Goal: Task Accomplishment & Management: Manage account settings

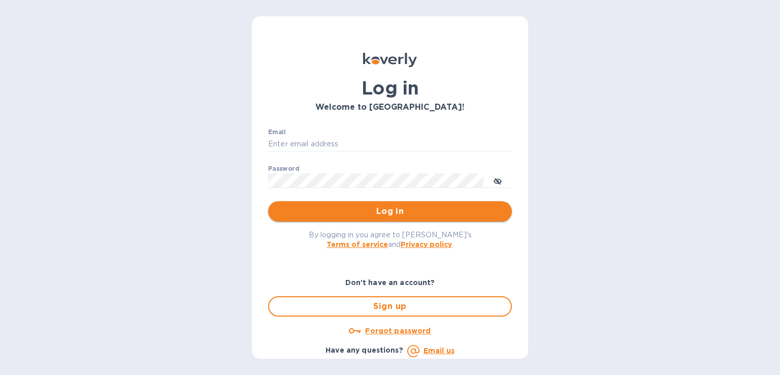
type input "[PERSON_NAME][EMAIL_ADDRESS][DOMAIN_NAME]"
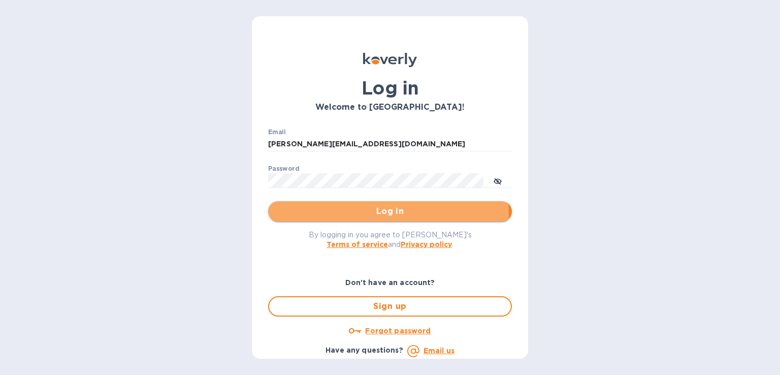
click at [339, 216] on span "Log in" at bounding box center [389, 211] width 227 height 12
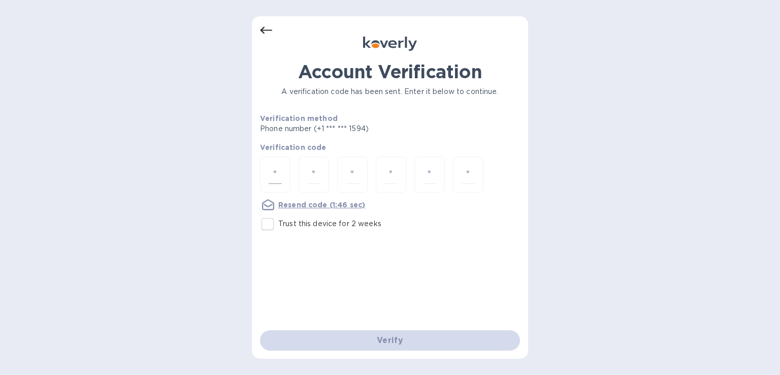
click at [275, 169] on input "number" at bounding box center [275, 174] width 13 height 19
type input "1"
type input "5"
type input "1"
type input "7"
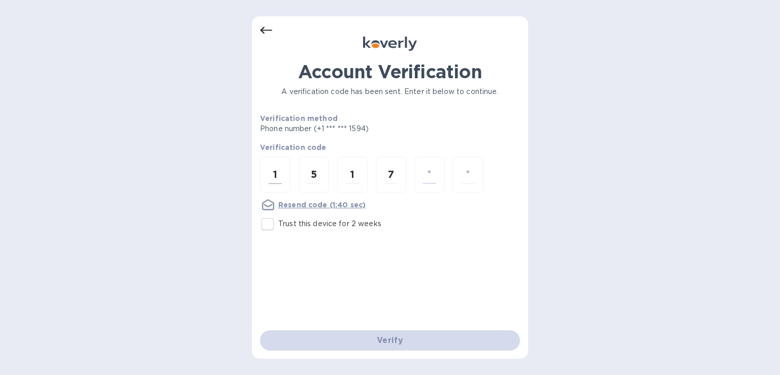
type input "3"
type input "6"
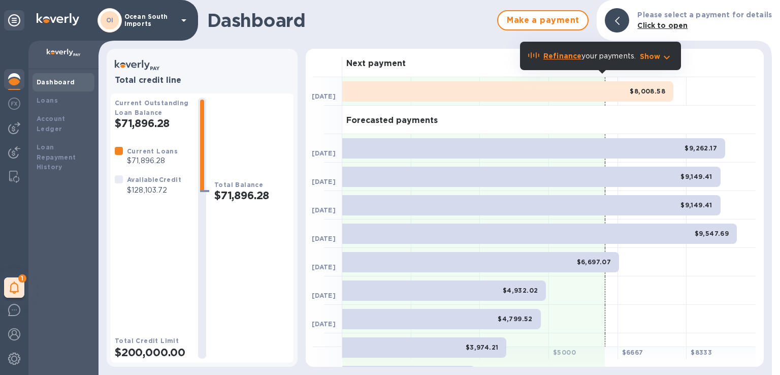
click at [660, 57] on p "Show" at bounding box center [650, 56] width 21 height 10
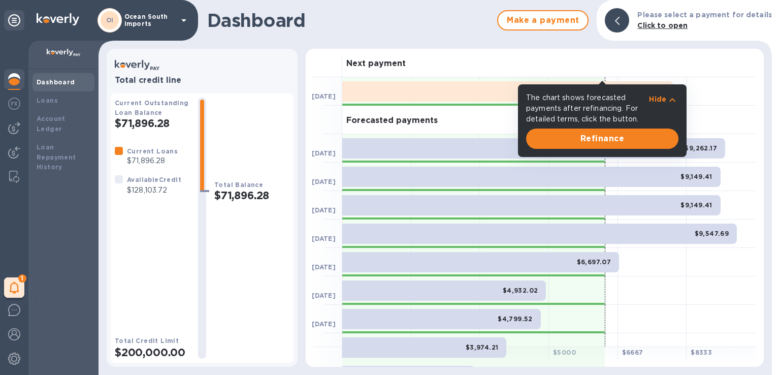
click at [663, 100] on p "Hide" at bounding box center [657, 99] width 17 height 10
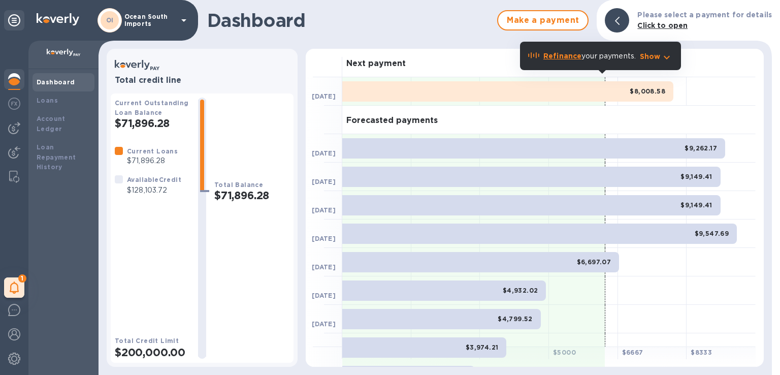
click at [659, 56] on p "Show" at bounding box center [650, 56] width 21 height 10
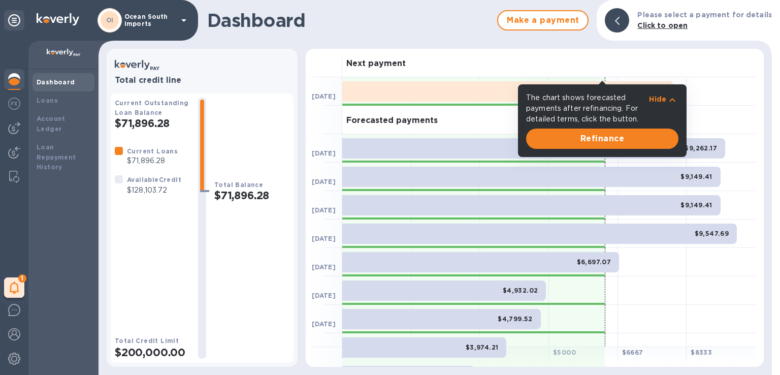
click at [602, 83] on span at bounding box center [601, 81] width 7 height 5
click at [602, 75] on div "Next payment" at bounding box center [548, 63] width 413 height 28
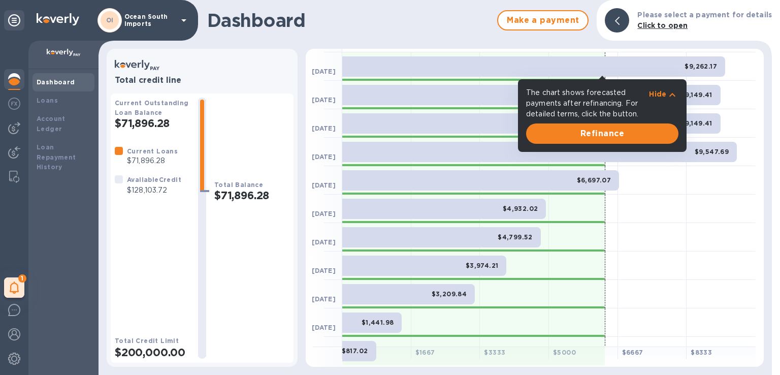
scroll to position [5, 0]
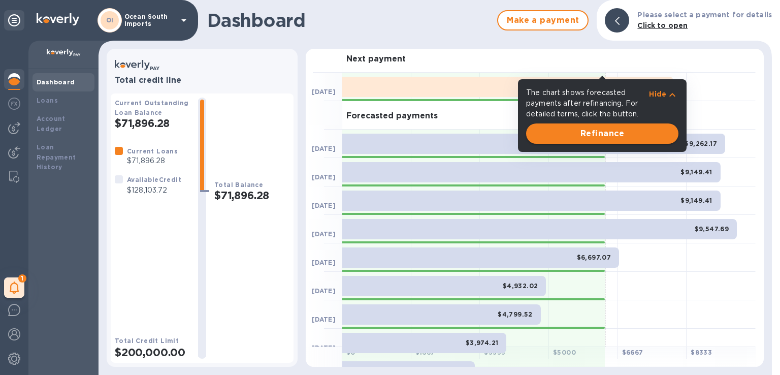
click at [597, 137] on span "Refinance" at bounding box center [602, 133] width 136 height 12
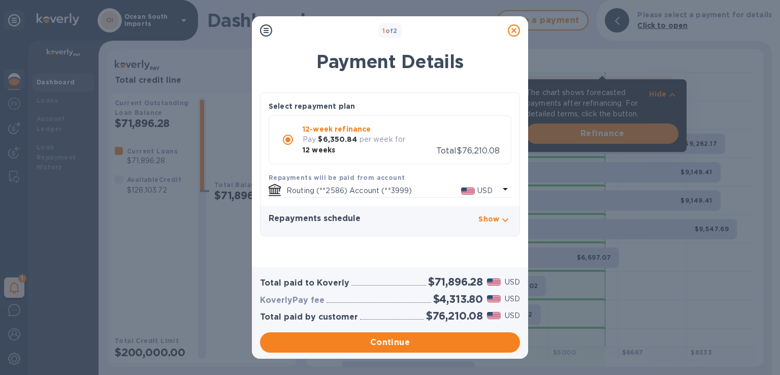
click at [513, 31] on icon at bounding box center [514, 30] width 12 height 12
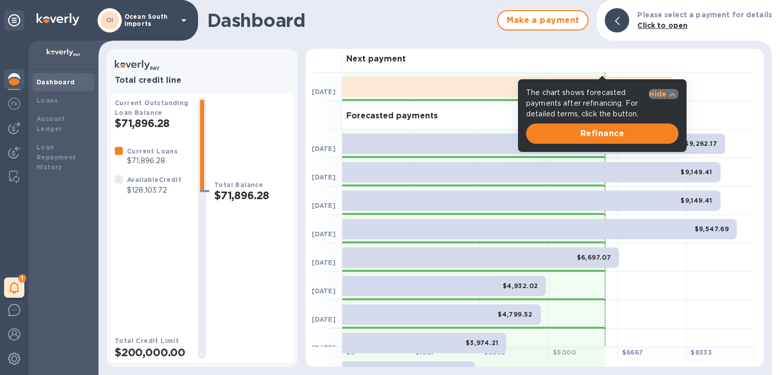
click at [666, 91] on icon "button" at bounding box center [672, 95] width 12 height 12
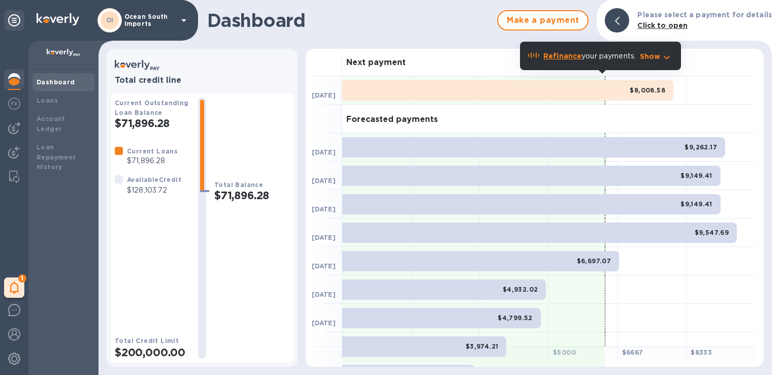
scroll to position [0, 0]
